Goal: Task Accomplishment & Management: Manage account settings

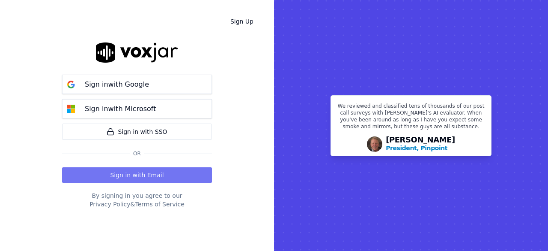
click at [140, 176] on button "Sign in with Email" at bounding box center [137, 174] width 150 height 15
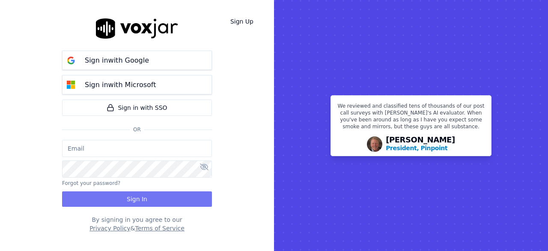
type input "jtamay@asilpc.com"
click at [136, 199] on button "Sign In" at bounding box center [137, 198] width 150 height 15
